Goal: Navigation & Orientation: Find specific page/section

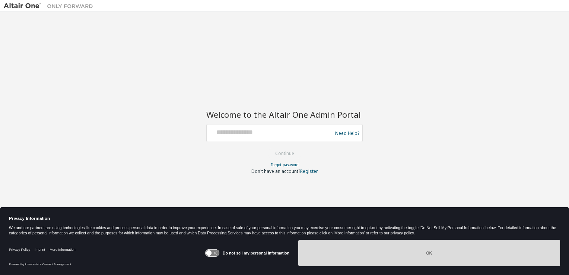
click at [346, 266] on button "OK" at bounding box center [429, 253] width 262 height 26
